Goal: Find specific page/section: Find specific page/section

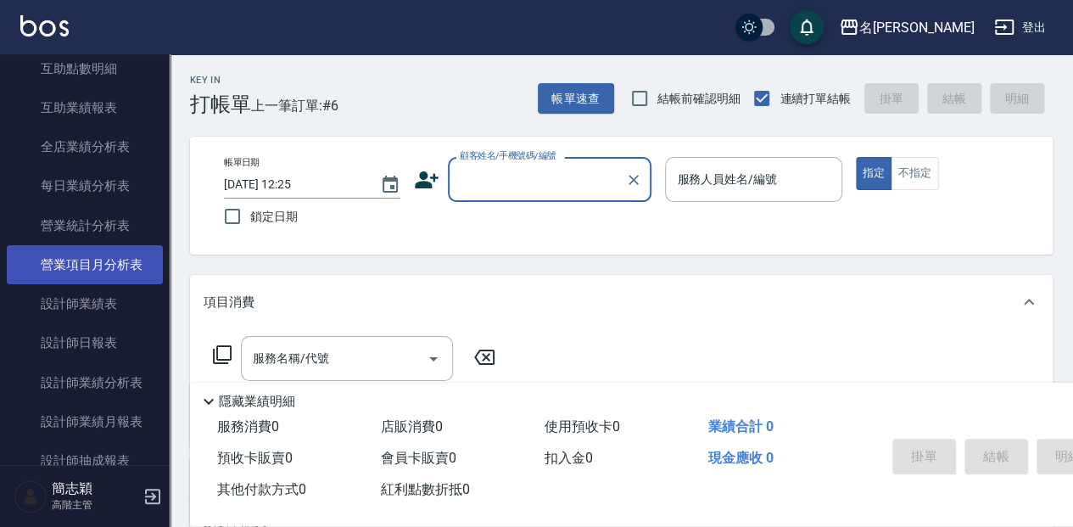
scroll to position [961, 0]
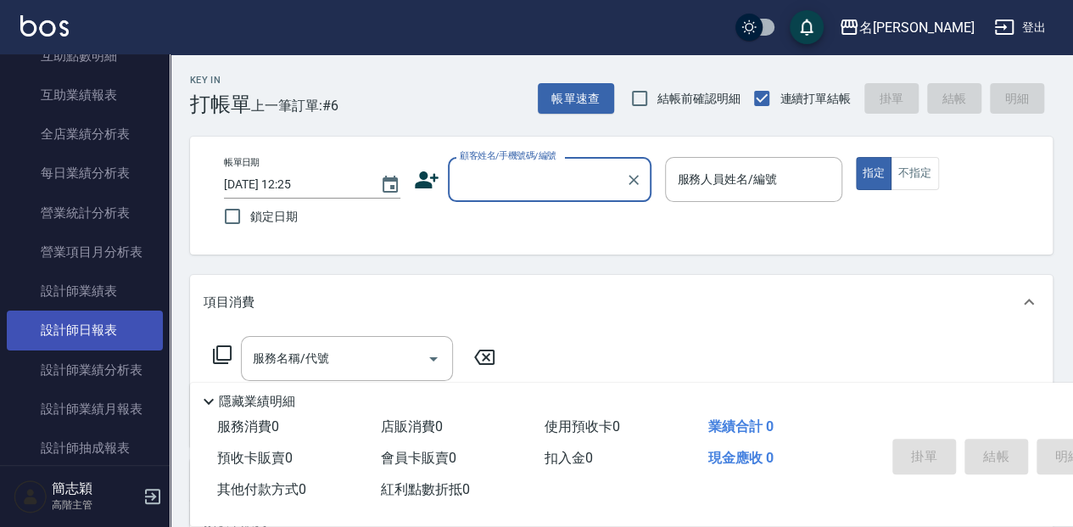
click at [110, 319] on link "設計師日報表" at bounding box center [85, 329] width 156 height 39
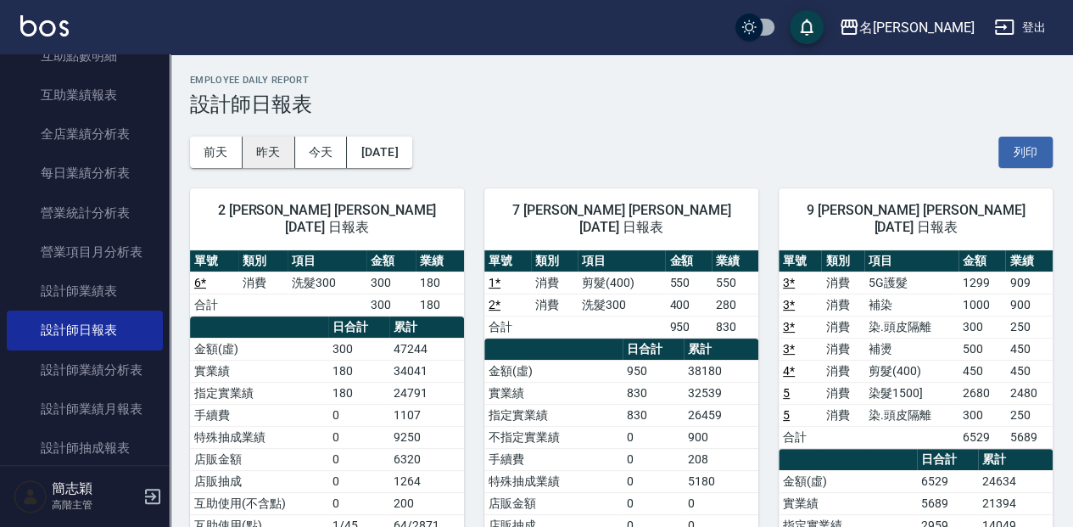
click at [255, 148] on button "昨天" at bounding box center [269, 152] width 53 height 31
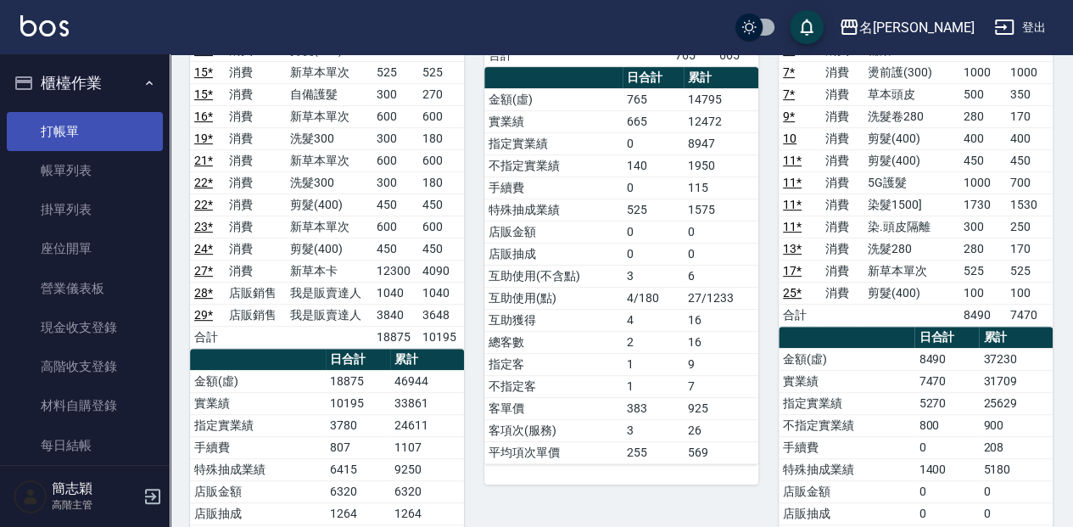
click at [136, 126] on link "打帳單" at bounding box center [85, 131] width 156 height 39
